Goal: Task Accomplishment & Management: Manage account settings

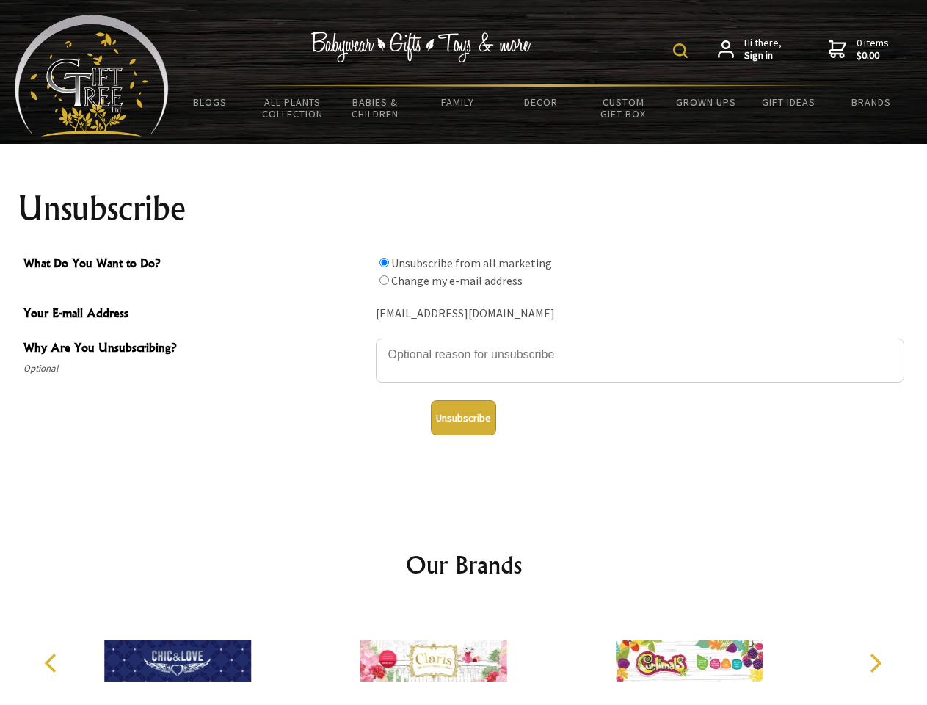
click at [683, 51] on img at bounding box center [680, 50] width 15 height 15
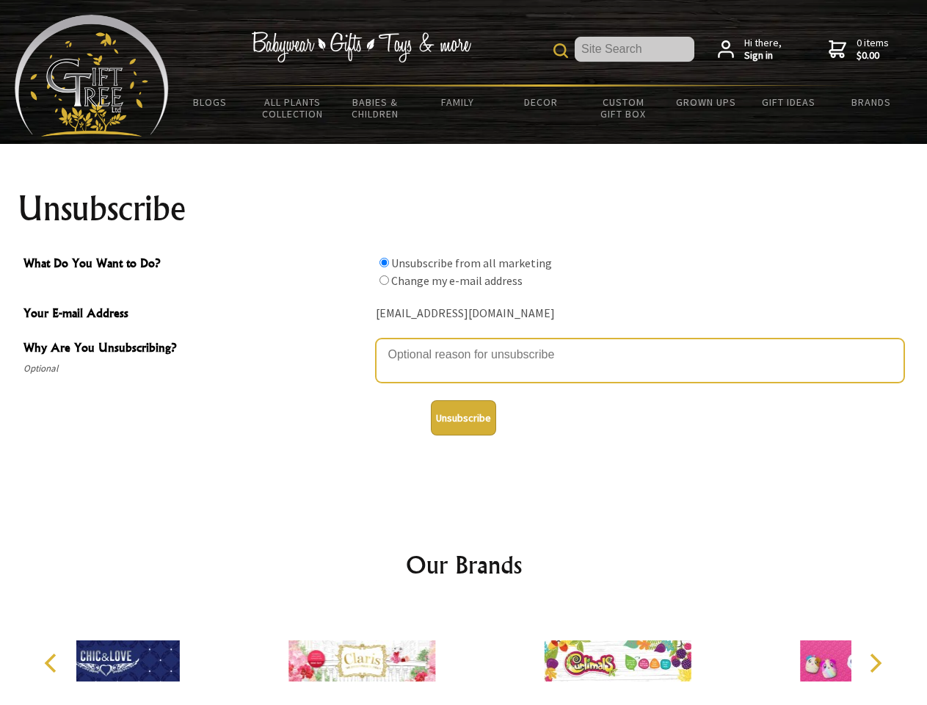
click at [464, 344] on textarea "Why Are You Unsubscribing?" at bounding box center [640, 360] width 529 height 44
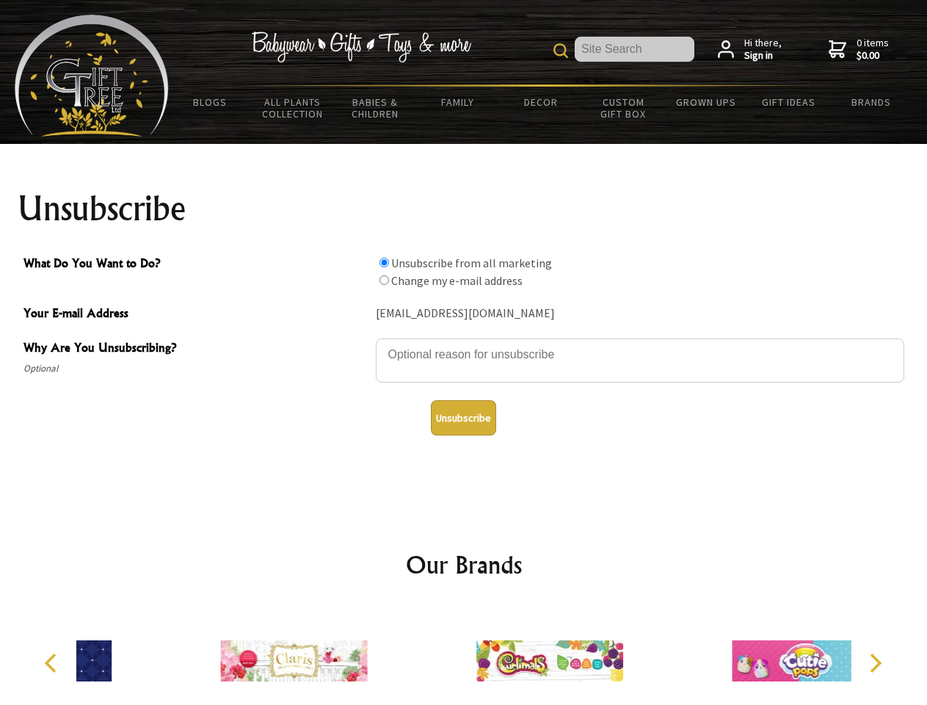
click at [384, 262] on input "What Do You Want to Do?" at bounding box center [385, 263] width 10 height 10
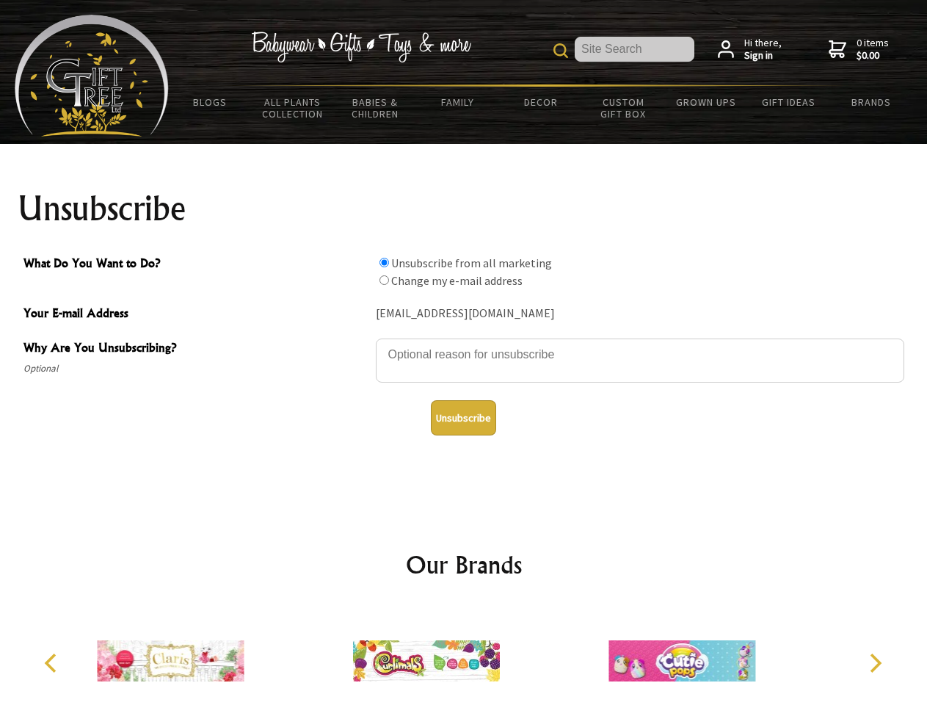
click at [384, 280] on input "What Do You Want to Do?" at bounding box center [385, 280] width 10 height 10
radio input "true"
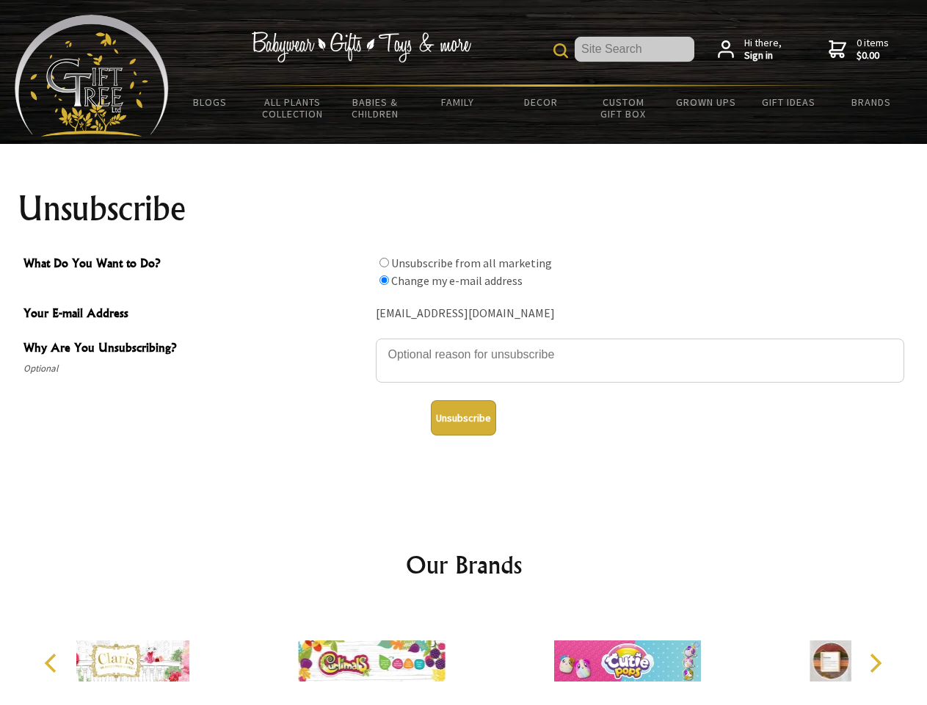
click at [463, 418] on button "Unsubscribe" at bounding box center [463, 417] width 65 height 35
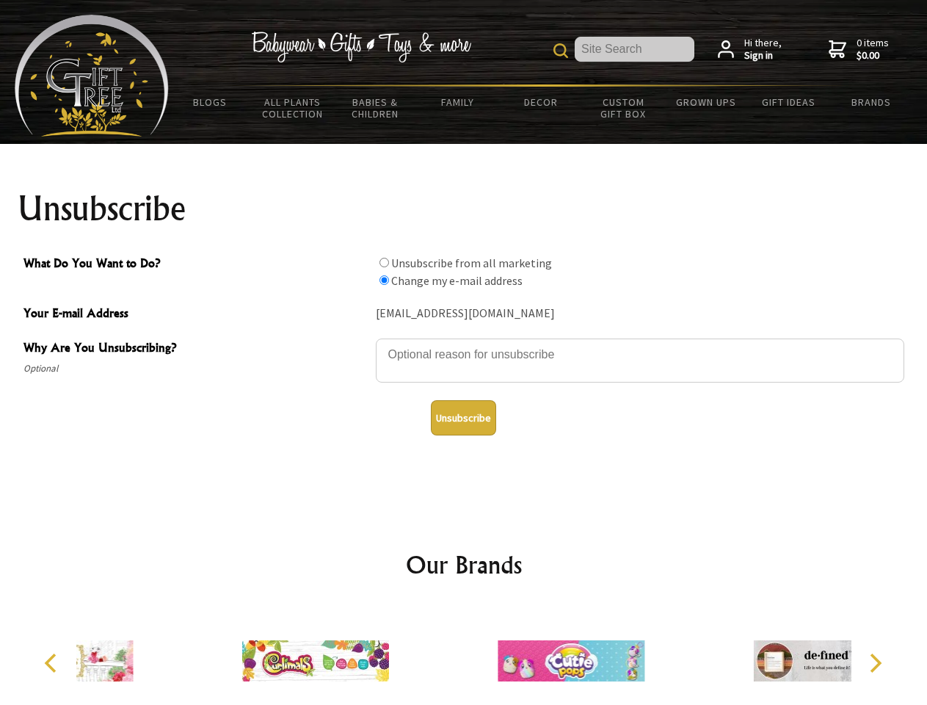
click at [53, 663] on icon "Previous" at bounding box center [52, 662] width 19 height 19
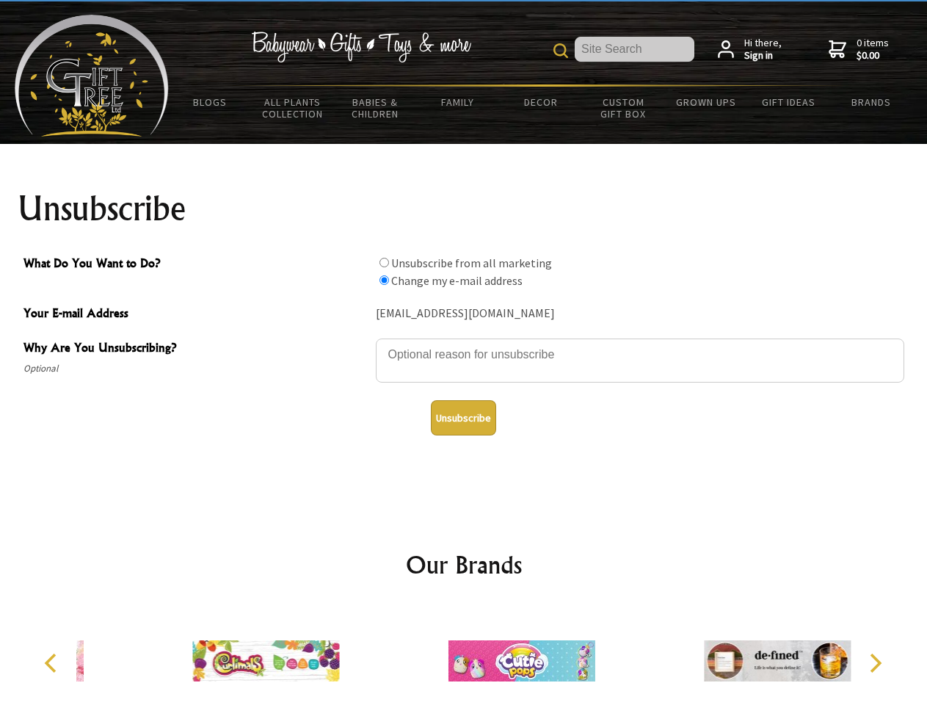
click at [875, 663] on icon "Next" at bounding box center [874, 662] width 19 height 19
